Goal: Use online tool/utility: Utilize a website feature to perform a specific function

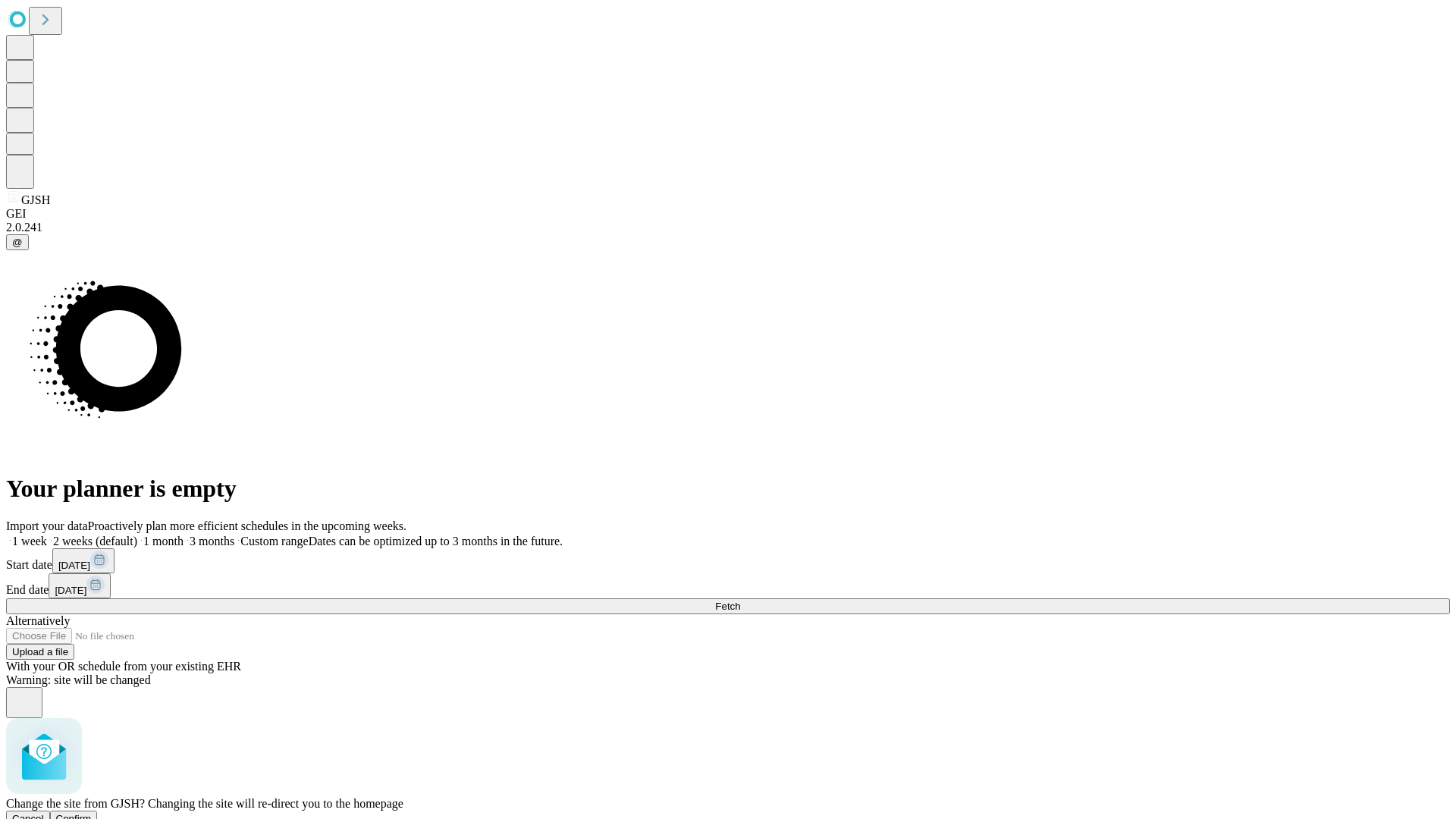
click at [92, 813] on span "Confirm" at bounding box center [74, 819] width 35 height 11
click at [138, 535] on label "2 weeks (default)" at bounding box center [92, 541] width 90 height 12
click at [740, 601] on span "Fetch" at bounding box center [728, 607] width 25 height 11
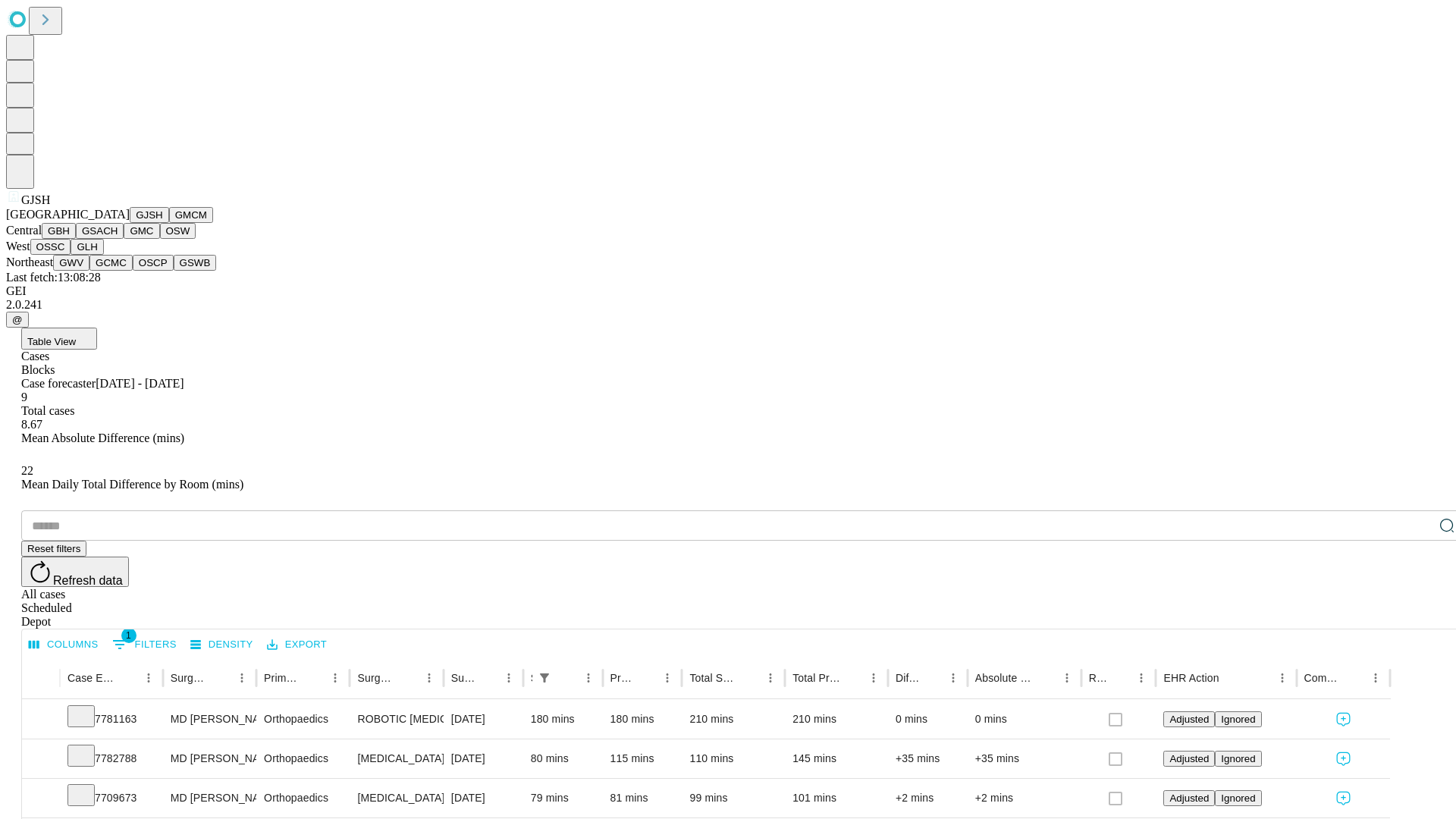
click at [169, 223] on button "GMCM" at bounding box center [191, 214] width 44 height 16
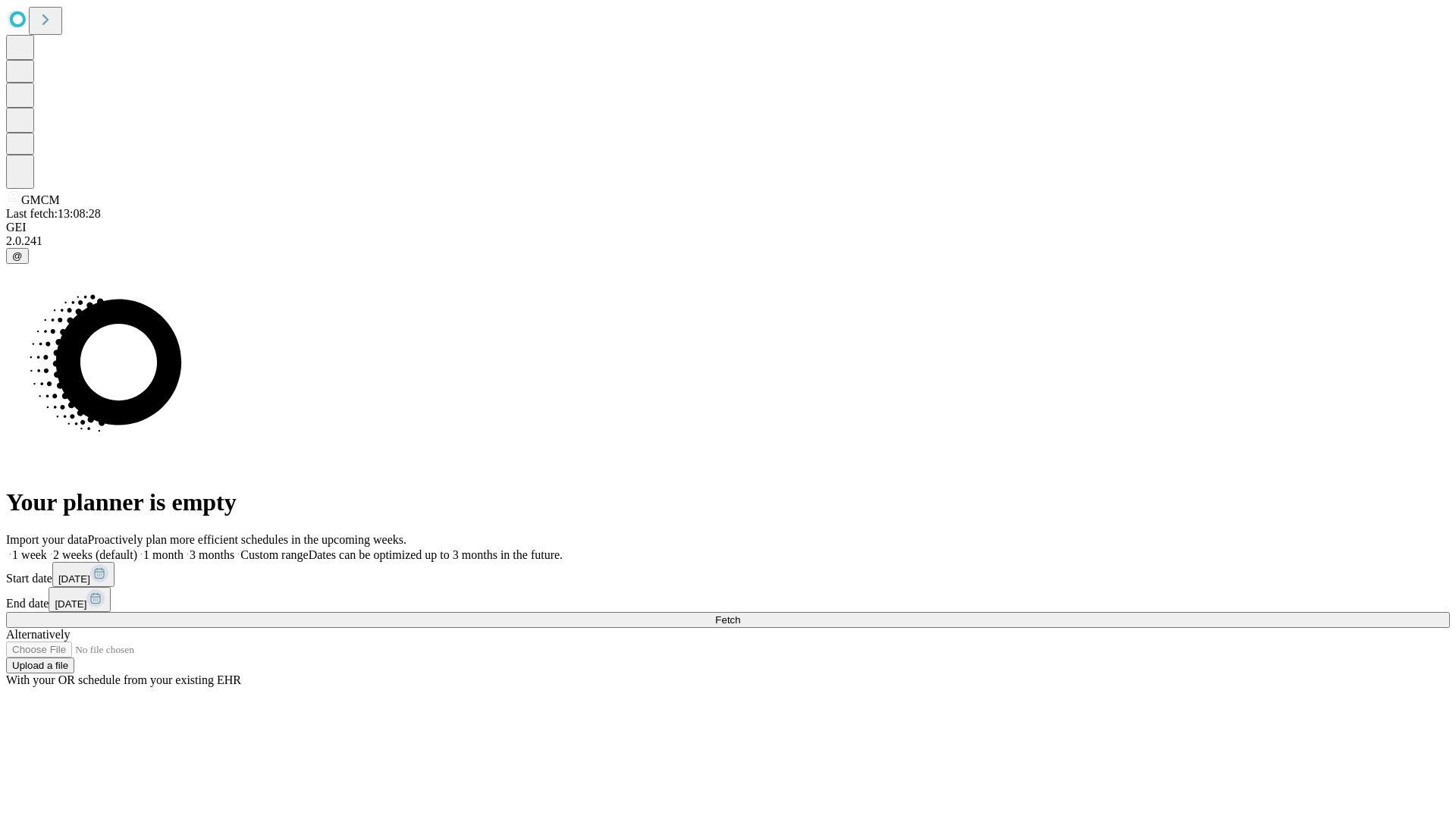
click at [138, 548] on label "2 weeks (default)" at bounding box center [92, 554] width 90 height 12
click at [740, 614] on span "Fetch" at bounding box center [728, 620] width 25 height 11
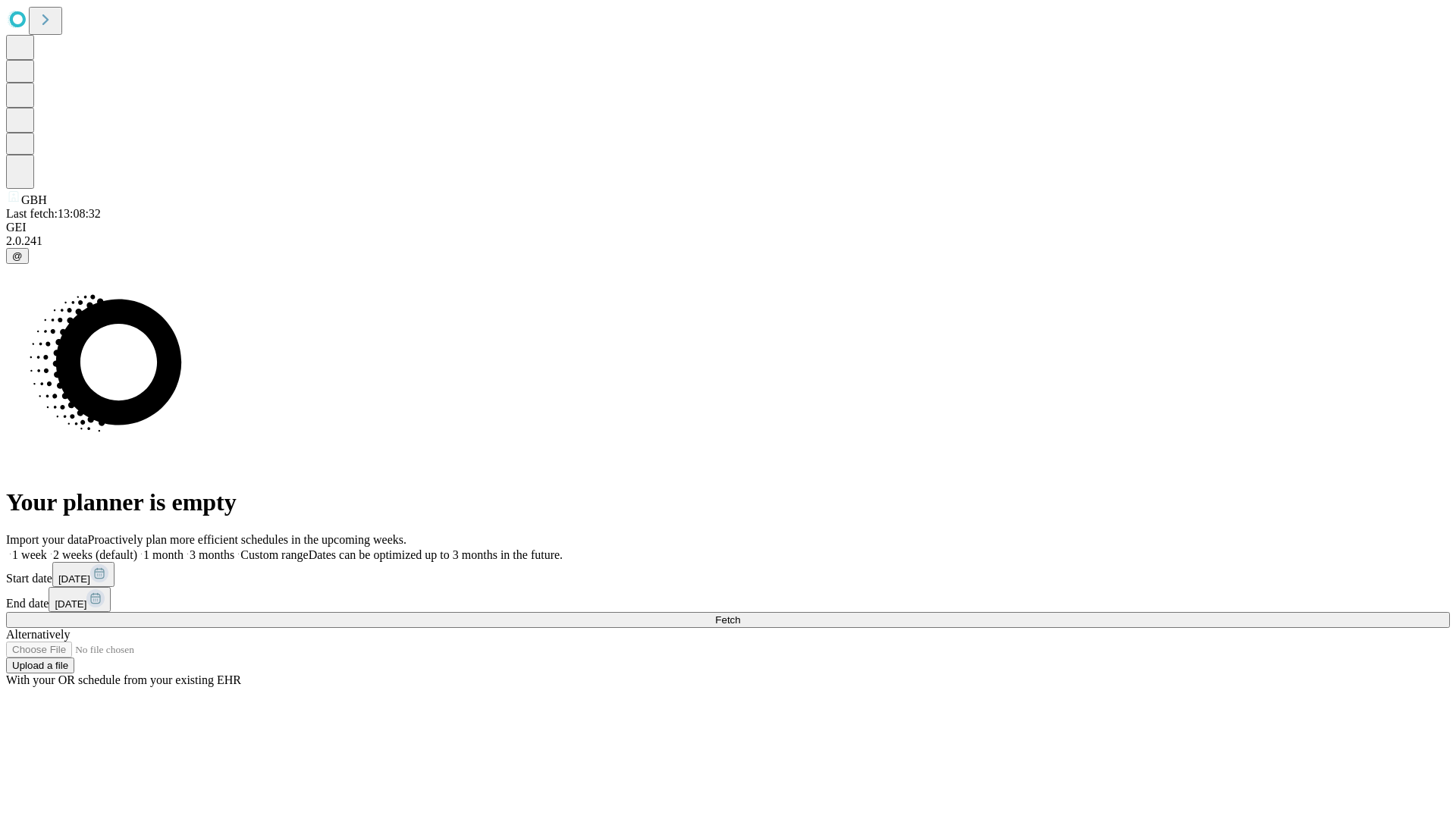
click at [138, 548] on label "2 weeks (default)" at bounding box center [92, 554] width 90 height 12
click at [740, 614] on span "Fetch" at bounding box center [728, 620] width 25 height 11
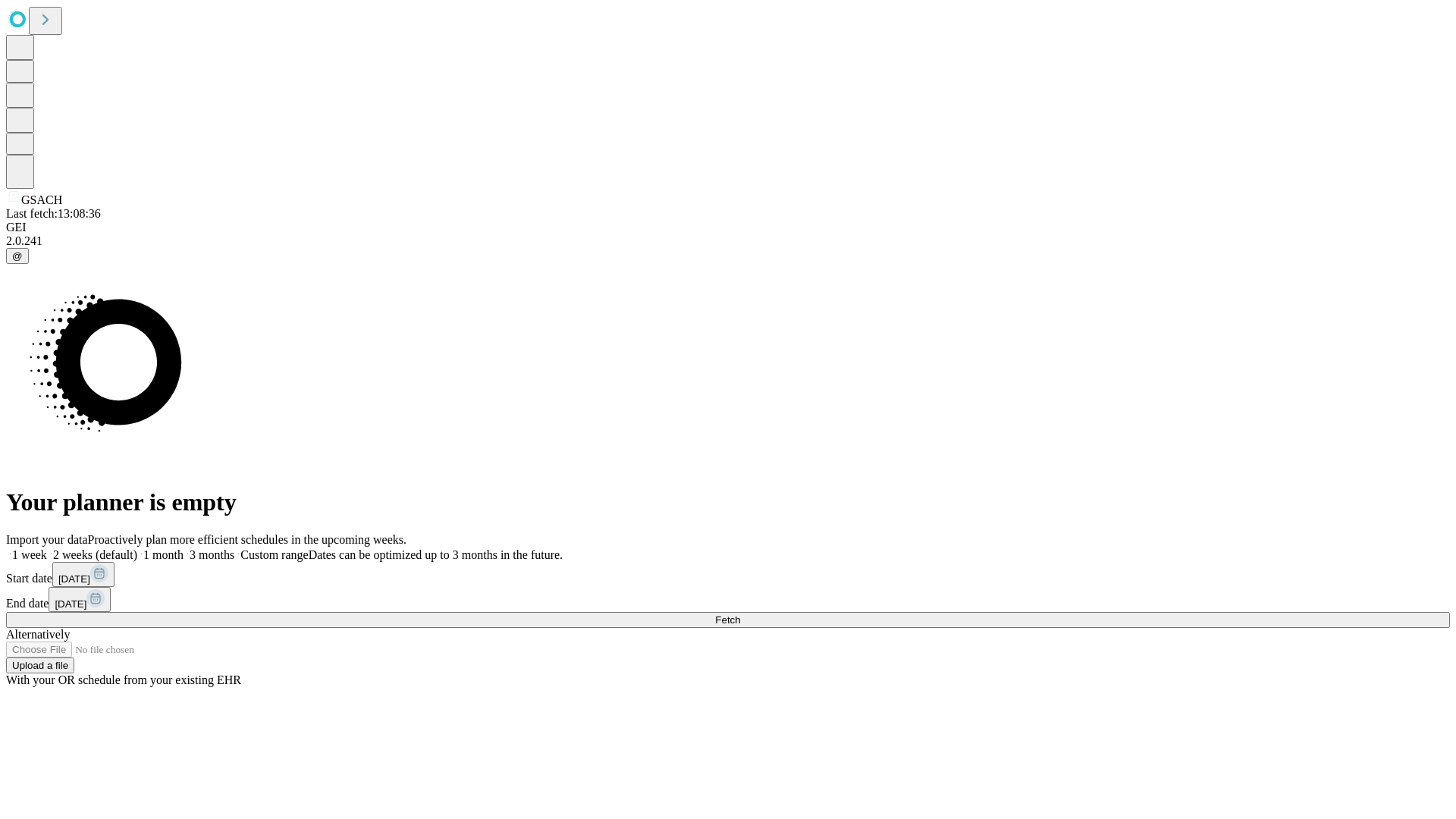
click at [138, 548] on label "2 weeks (default)" at bounding box center [92, 554] width 90 height 12
click at [740, 614] on span "Fetch" at bounding box center [728, 620] width 25 height 11
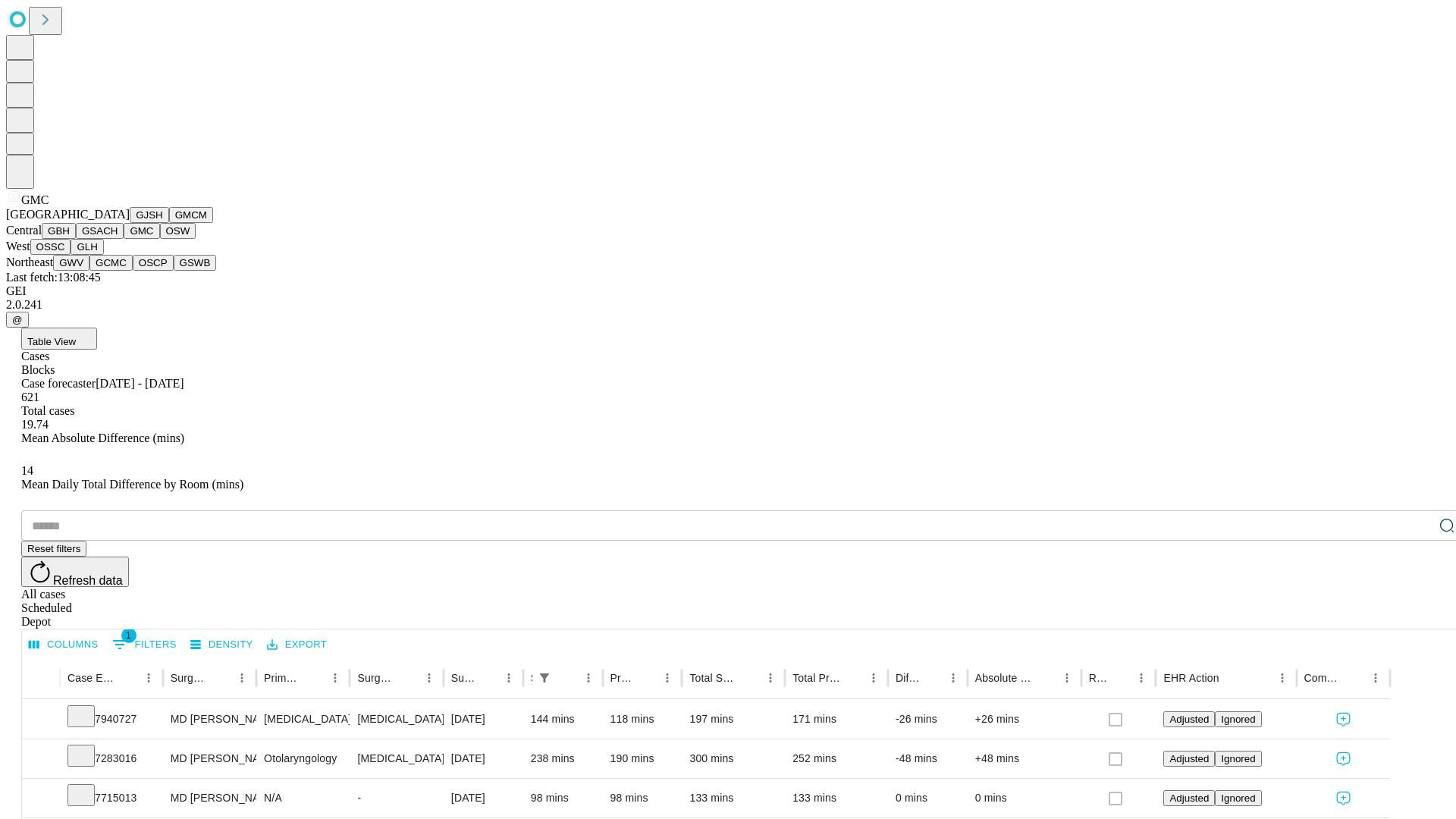
click at [160, 239] on button "OSW" at bounding box center [178, 231] width 36 height 16
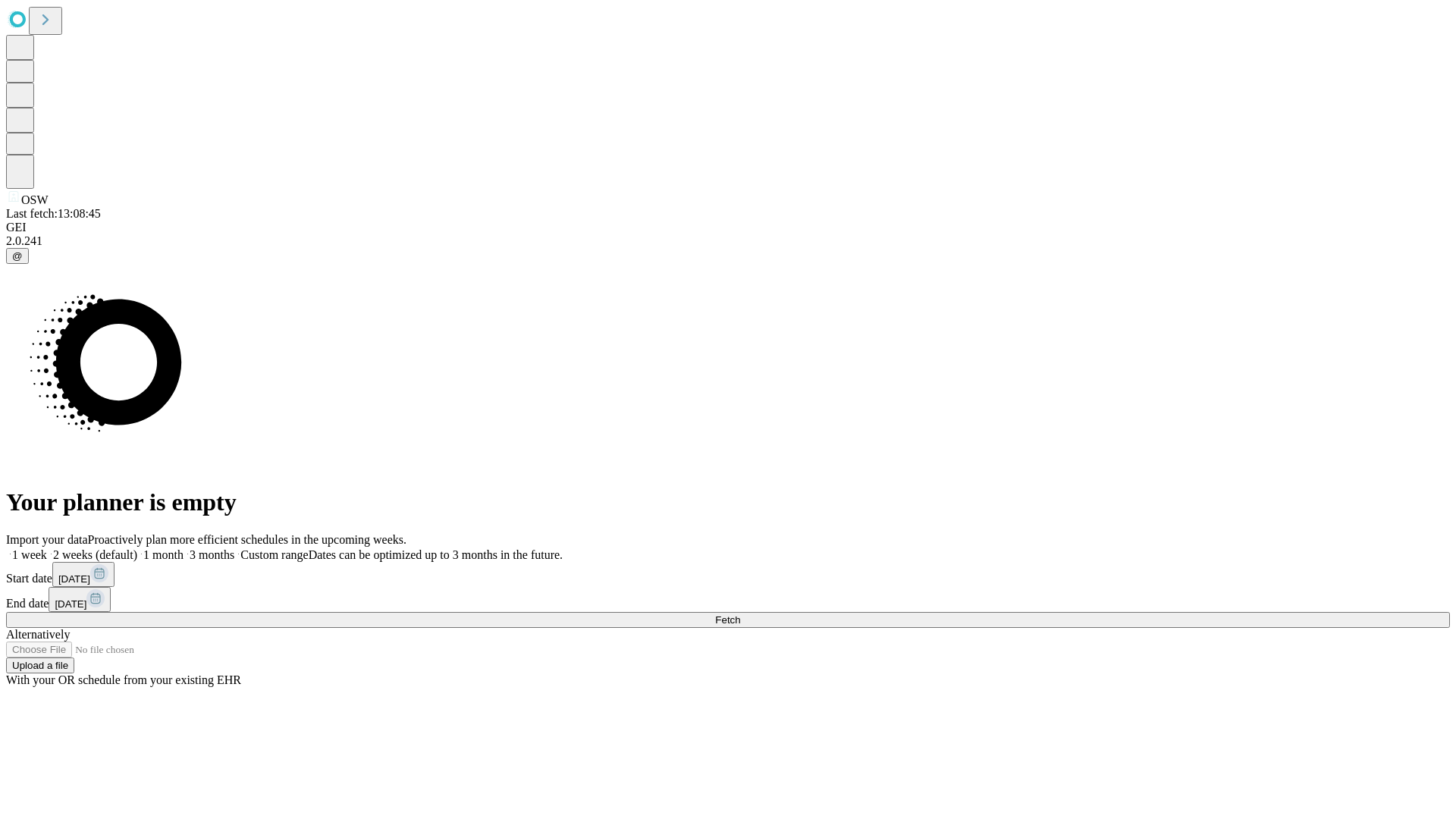
click at [138, 548] on label "2 weeks (default)" at bounding box center [92, 554] width 90 height 12
click at [740, 614] on span "Fetch" at bounding box center [728, 620] width 25 height 11
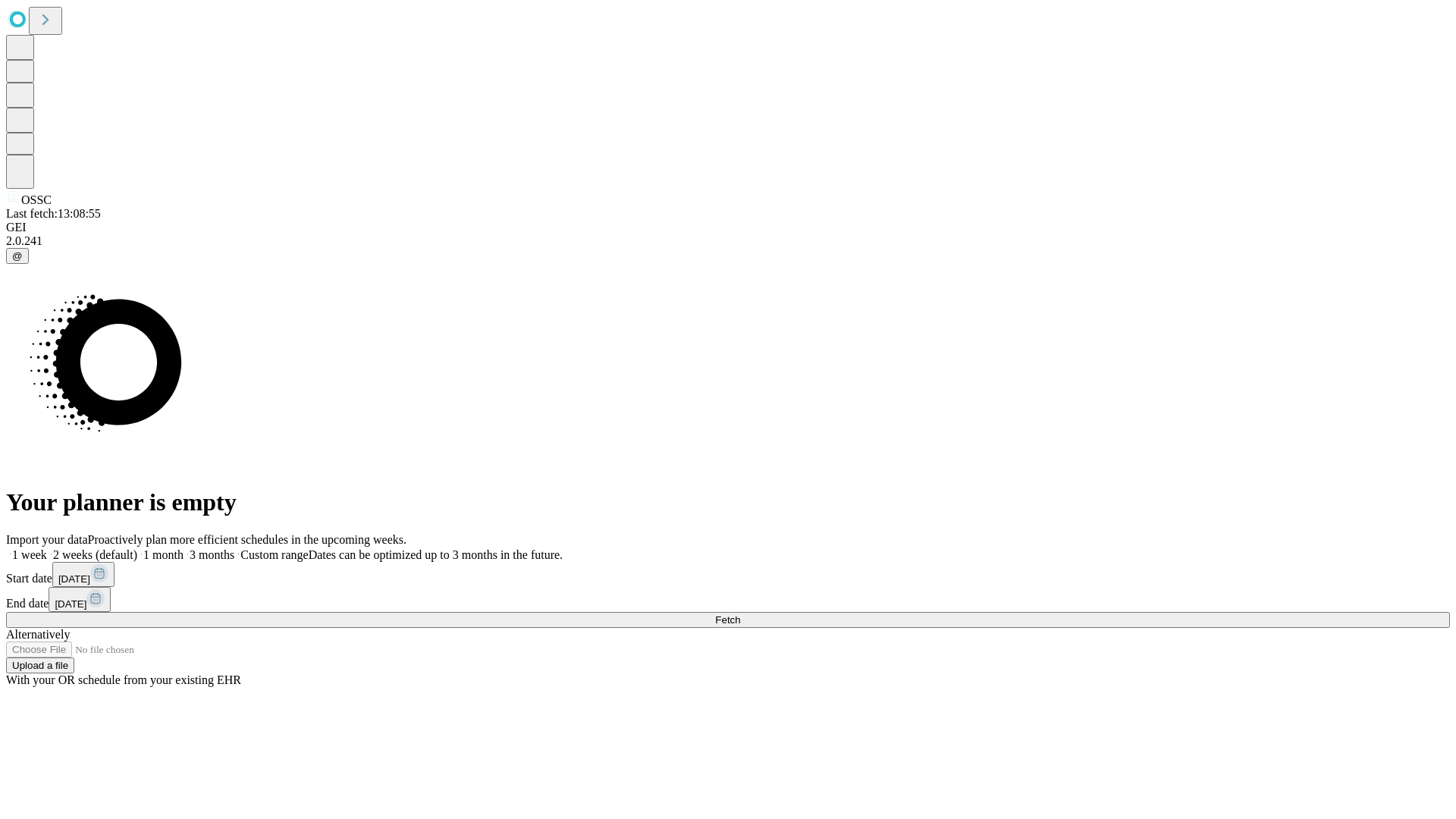
click at [138, 548] on label "2 weeks (default)" at bounding box center [92, 554] width 90 height 12
click at [740, 614] on span "Fetch" at bounding box center [728, 620] width 25 height 11
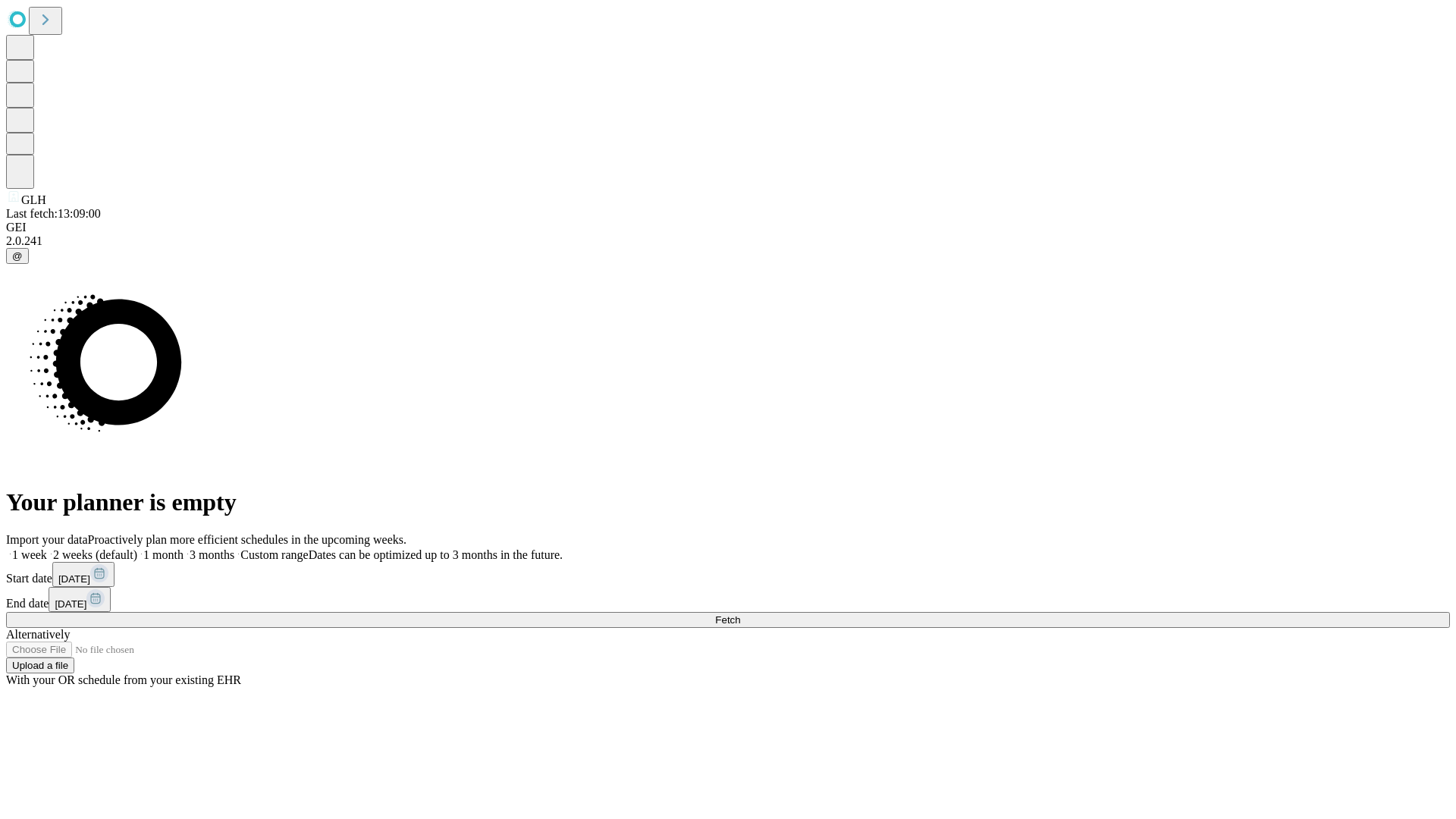
click at [740, 614] on span "Fetch" at bounding box center [728, 620] width 25 height 11
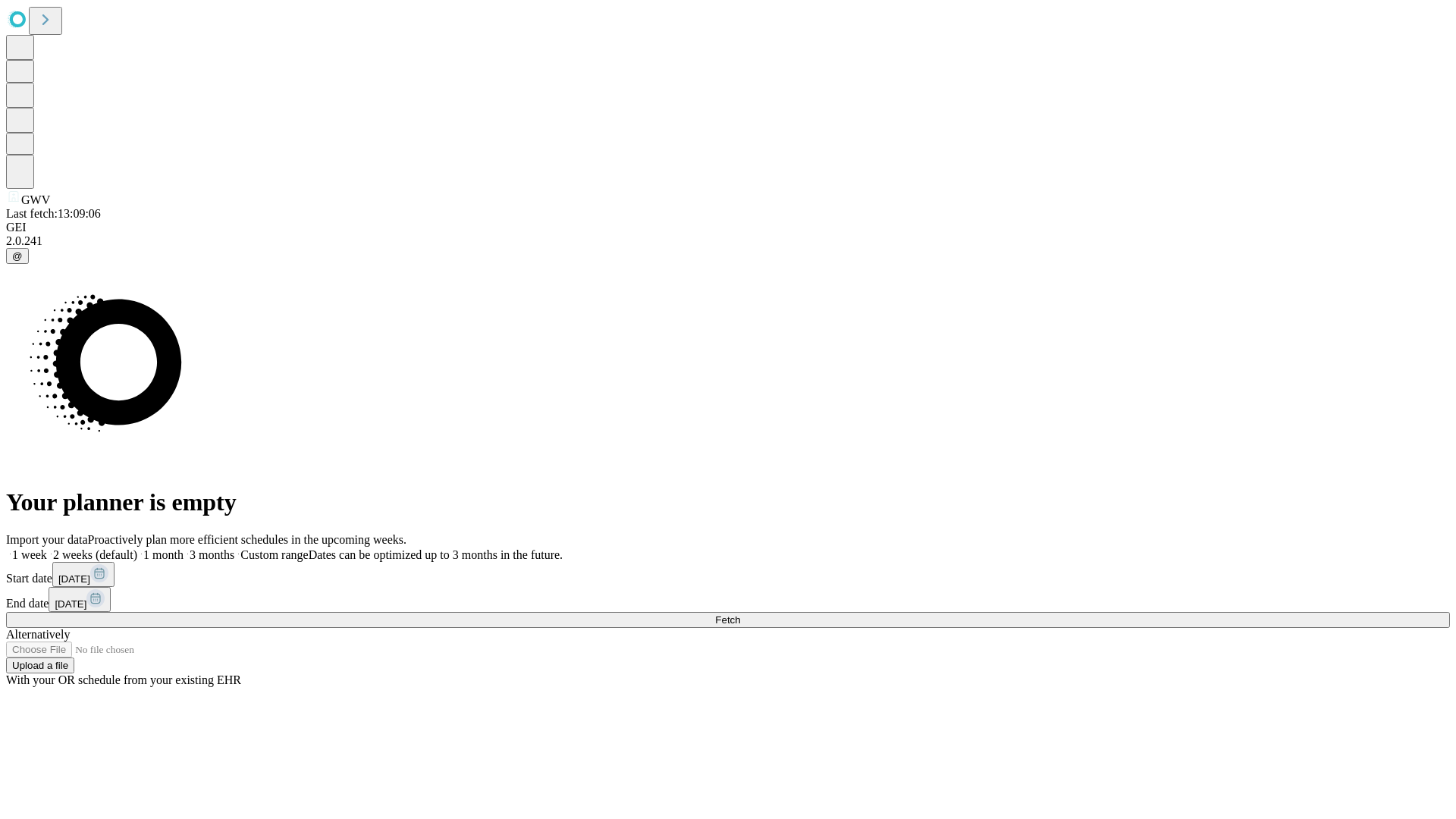
click at [138, 548] on label "2 weeks (default)" at bounding box center [92, 554] width 90 height 12
click at [740, 614] on span "Fetch" at bounding box center [728, 620] width 25 height 11
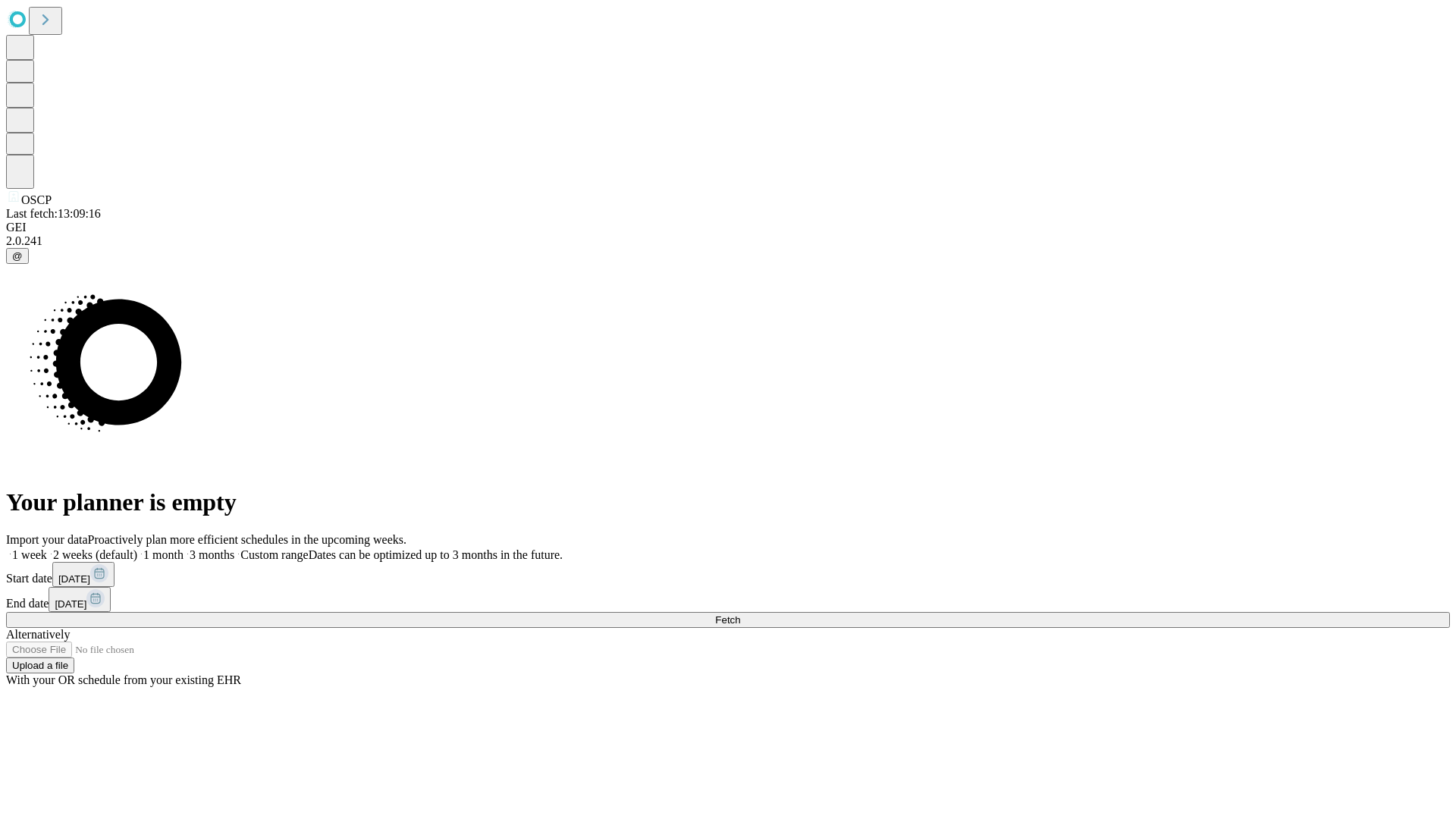
click at [138, 548] on label "2 weeks (default)" at bounding box center [92, 554] width 90 height 12
click at [740, 614] on span "Fetch" at bounding box center [728, 620] width 25 height 11
